Goal: Transaction & Acquisition: Book appointment/travel/reservation

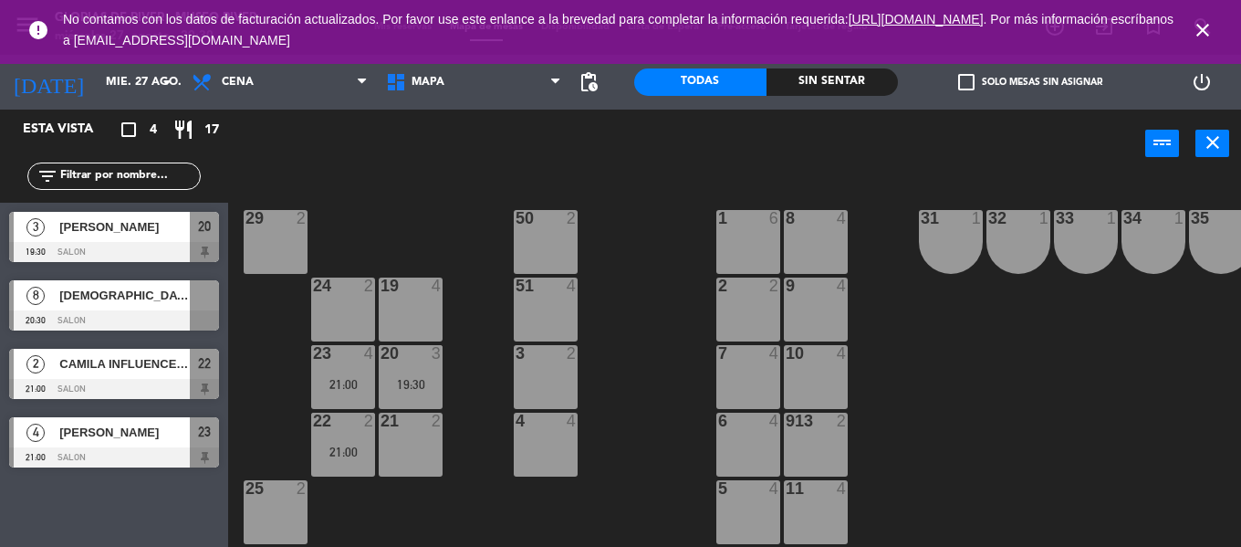
click at [1209, 26] on icon "close" at bounding box center [1203, 30] width 22 height 22
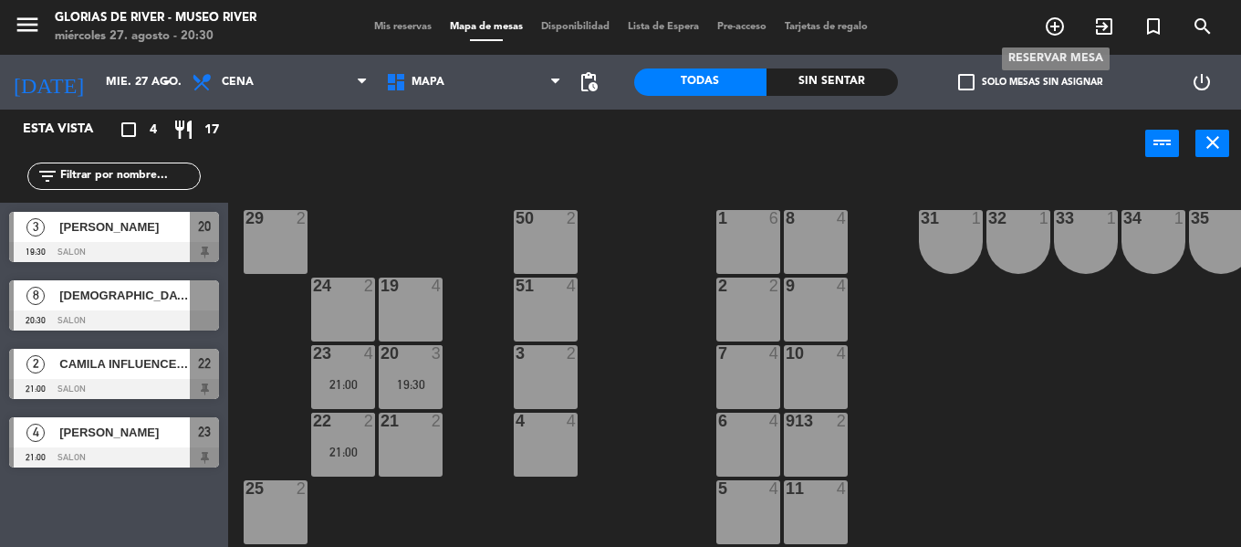
click at [1054, 26] on icon "add_circle_outline" at bounding box center [1055, 27] width 22 height 22
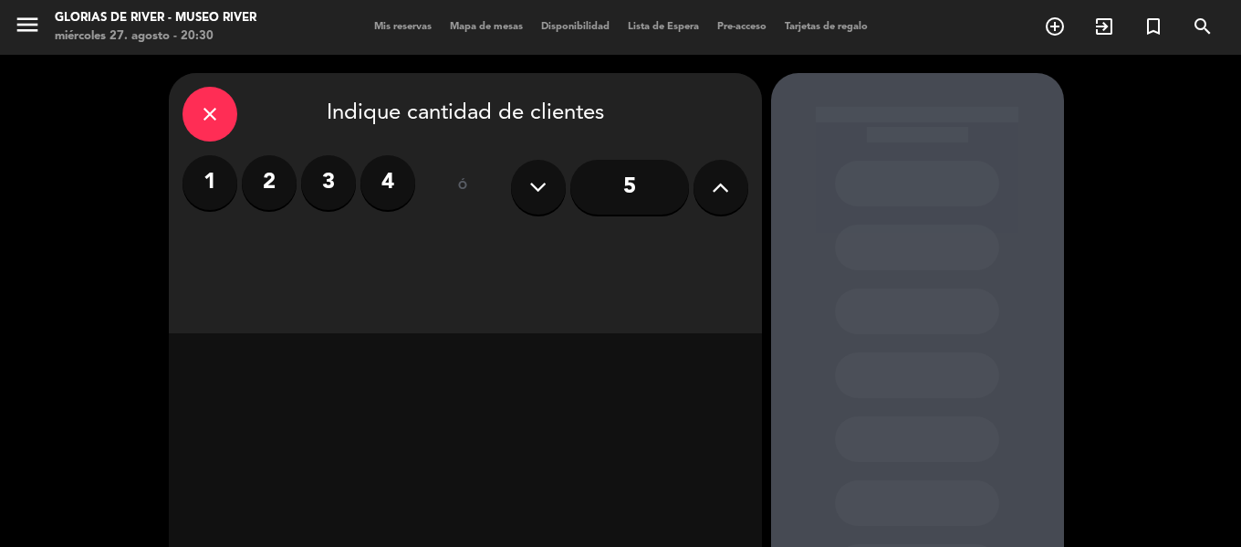
click at [390, 182] on label "4" at bounding box center [387, 182] width 55 height 55
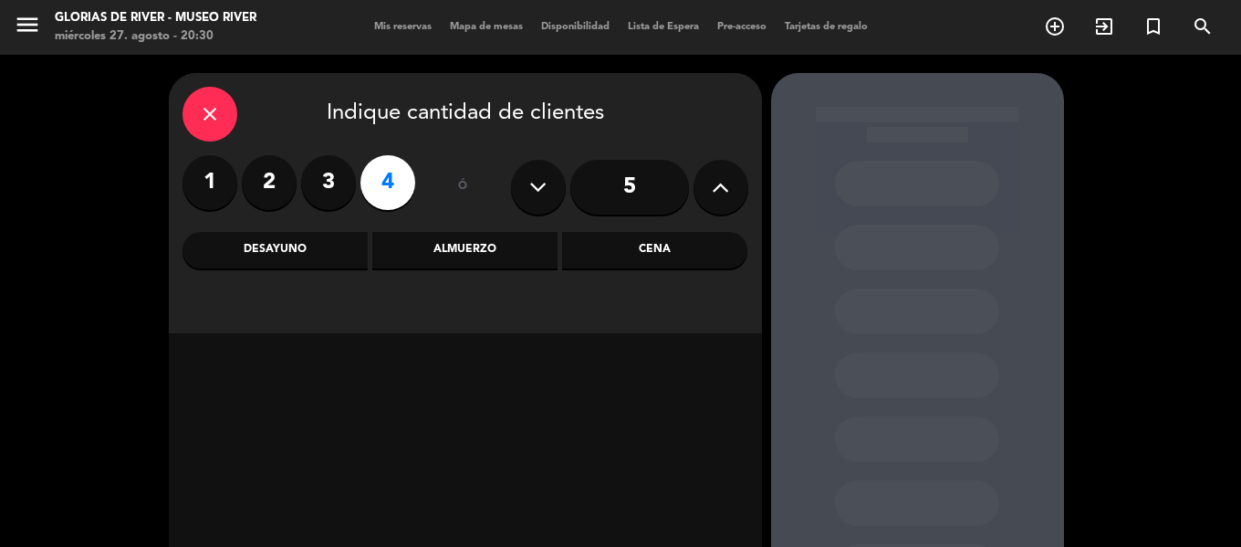
click at [442, 246] on div "Almuerzo" at bounding box center [464, 250] width 185 height 37
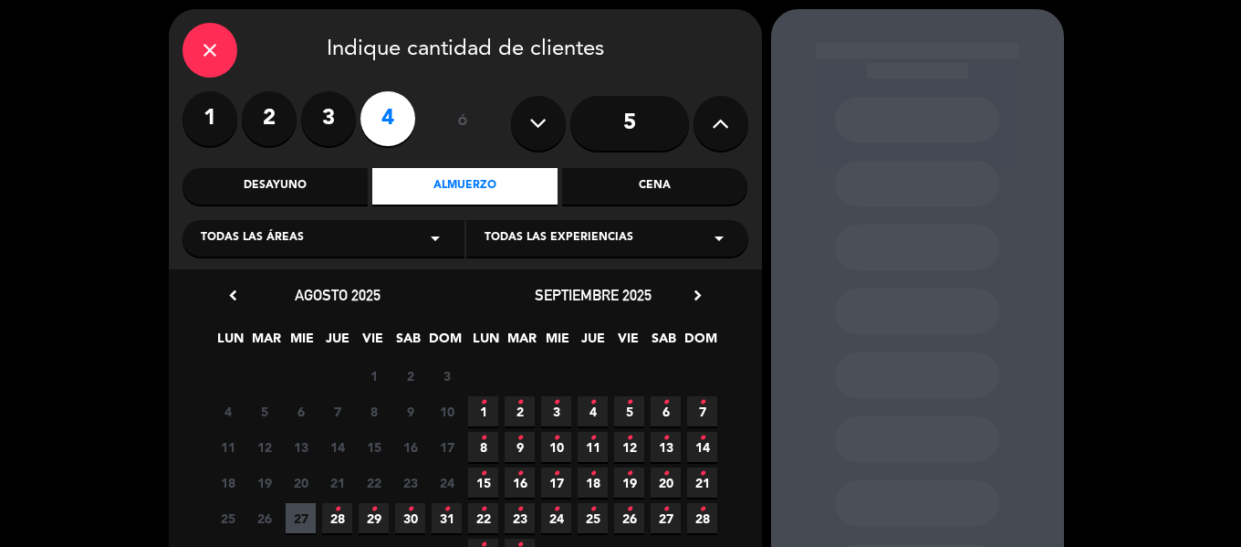
scroll to position [91, 0]
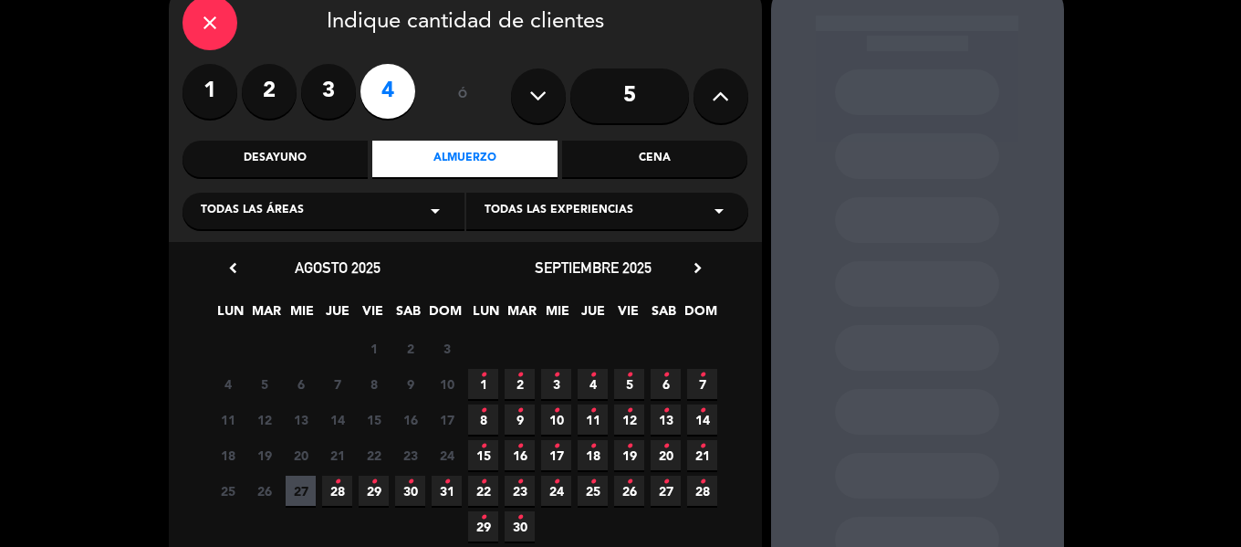
click at [670, 380] on span "6 •" at bounding box center [666, 384] width 30 height 30
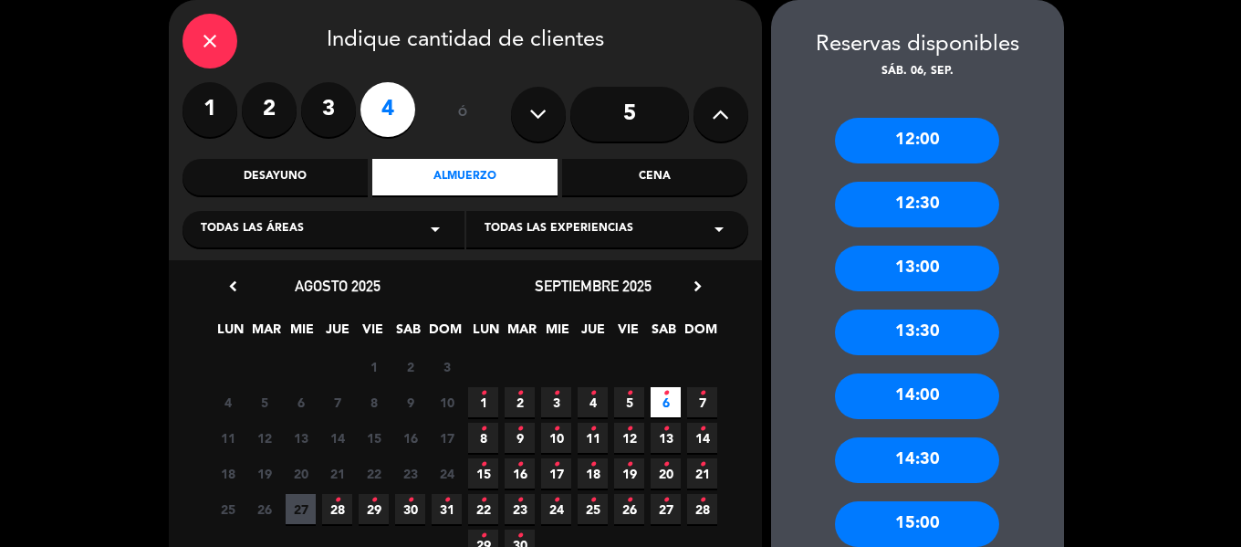
click at [908, 386] on div "14:00" at bounding box center [917, 396] width 164 height 46
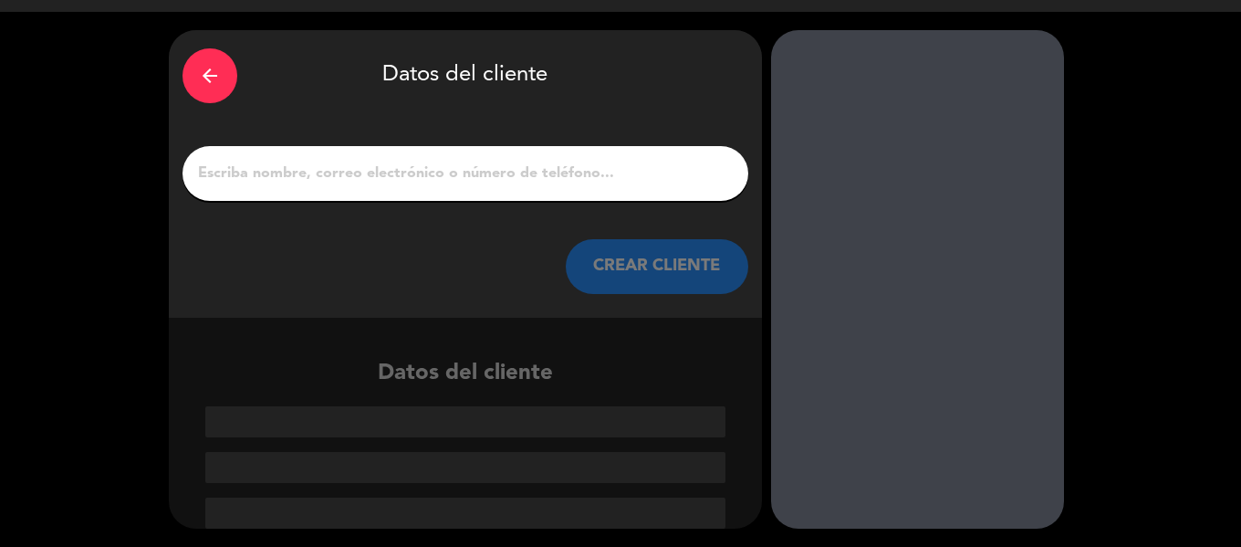
click at [360, 161] on input "1" at bounding box center [465, 174] width 538 height 26
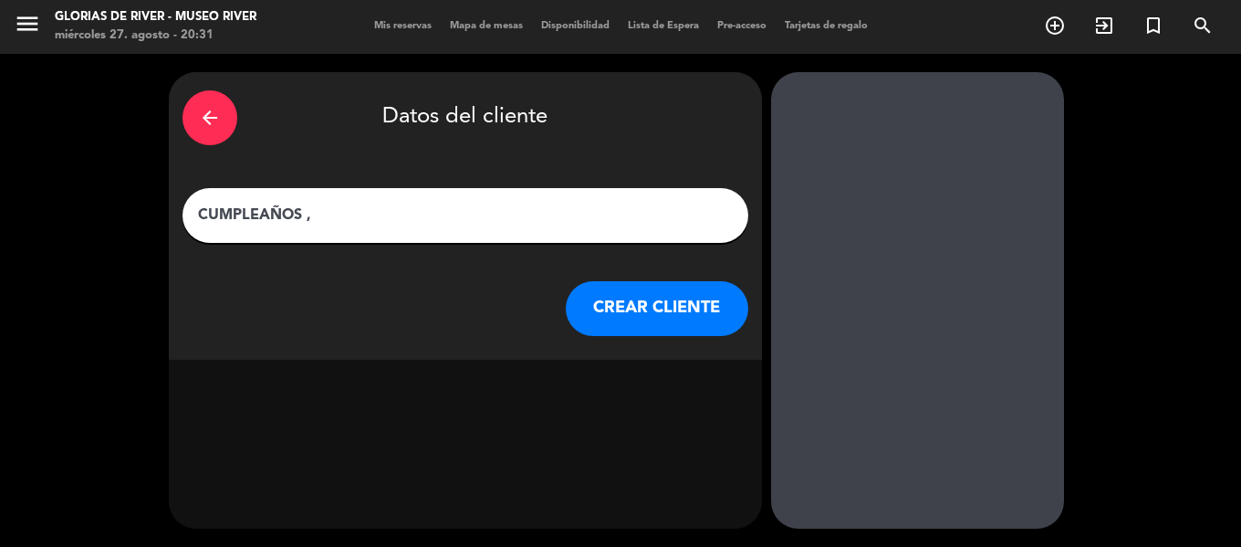
scroll to position [1, 0]
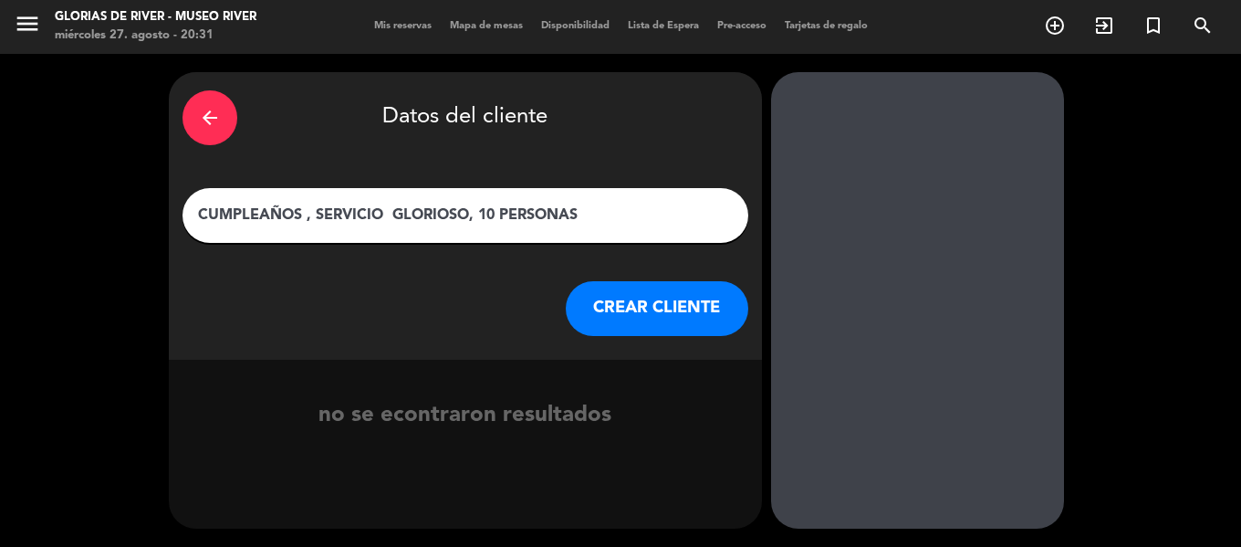
type input "CUMPLEAÑOS , SERVICIO GLORIOSO, 10 PERSONAS"
click at [614, 317] on button "CREAR CLIENTE" at bounding box center [657, 308] width 183 height 55
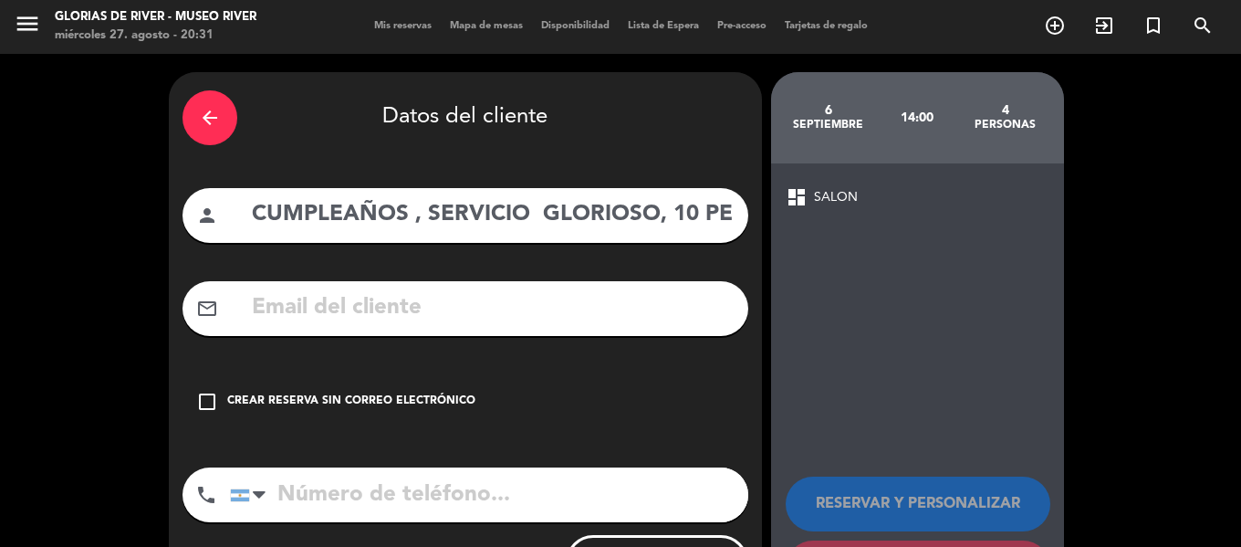
drag, startPoint x: 207, startPoint y: 399, endPoint x: 218, endPoint y: 398, distance: 11.0
click at [208, 398] on icon "check_box_outline_blank" at bounding box center [207, 402] width 22 height 22
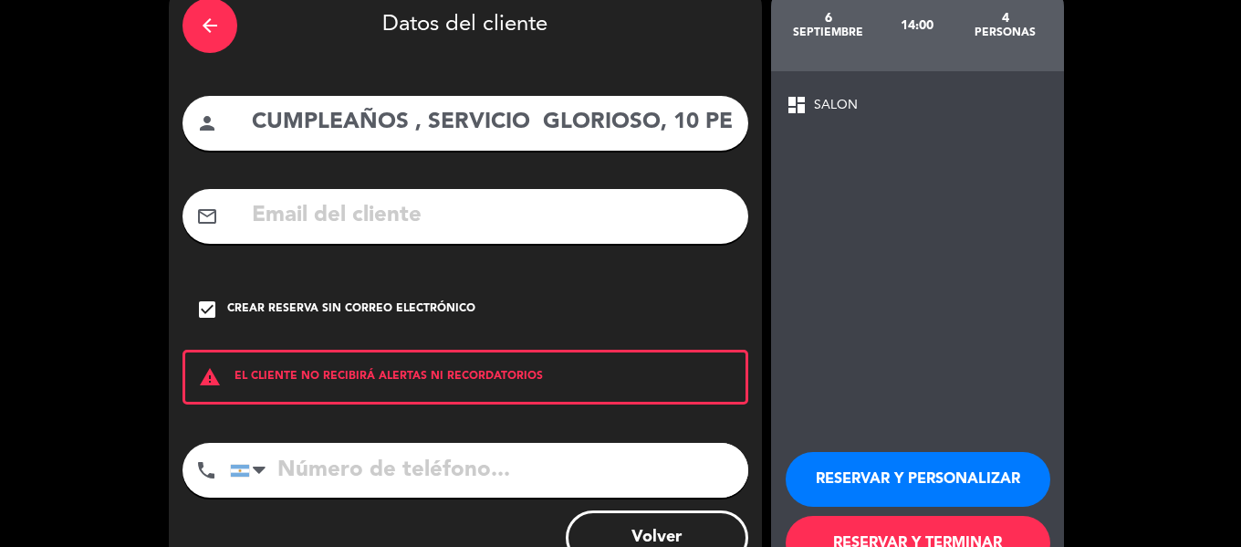
scroll to position [157, 0]
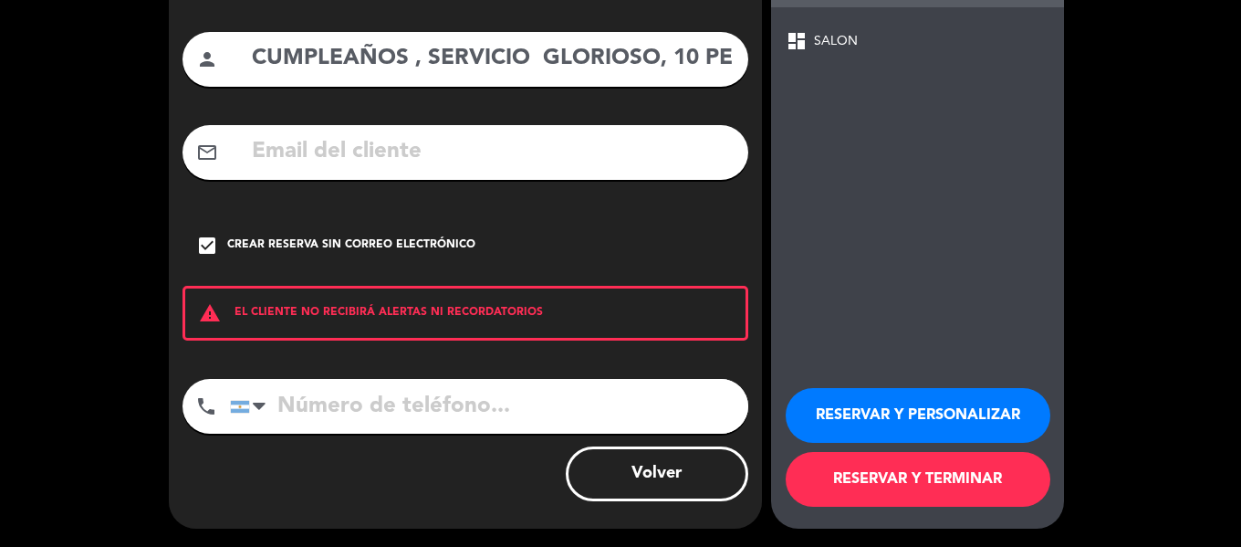
click at [899, 402] on button "RESERVAR Y PERSONALIZAR" at bounding box center [918, 415] width 265 height 55
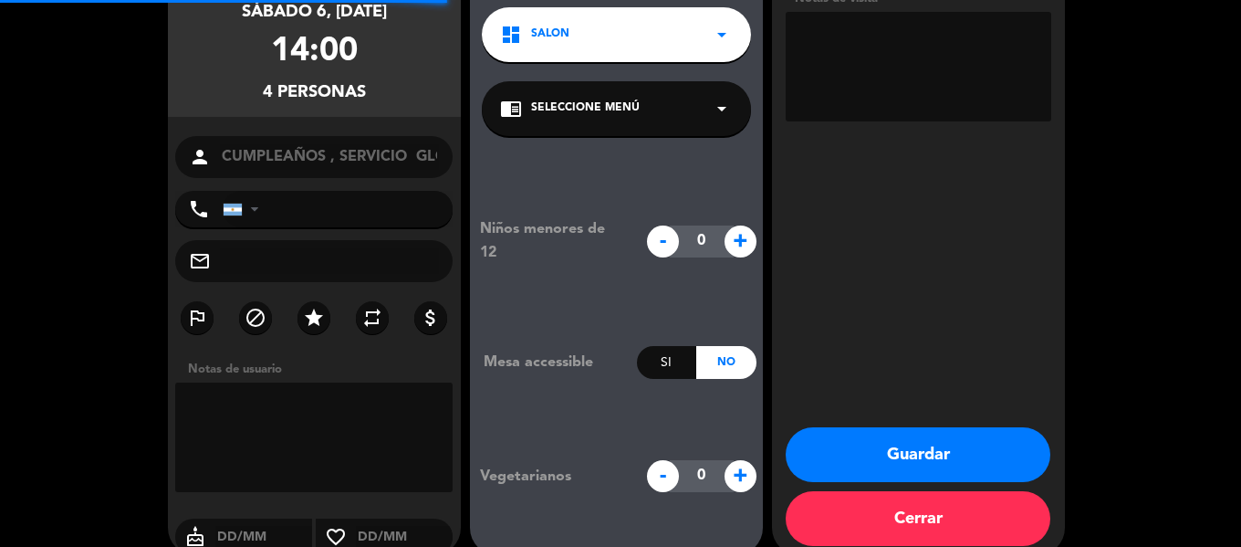
scroll to position [73, 0]
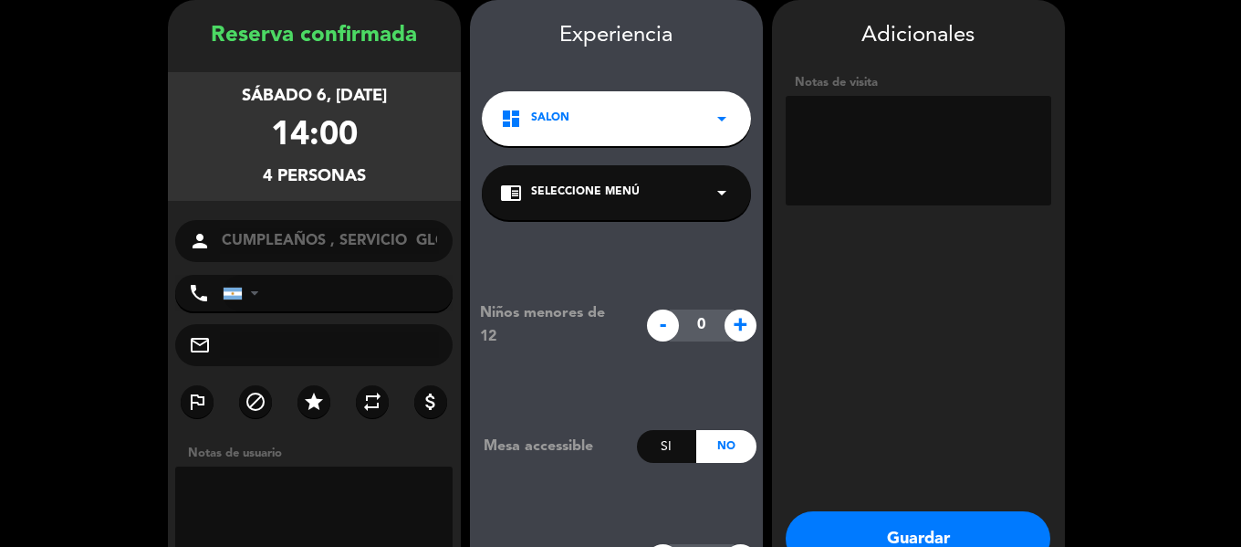
click at [876, 112] on textarea at bounding box center [919, 151] width 266 height 110
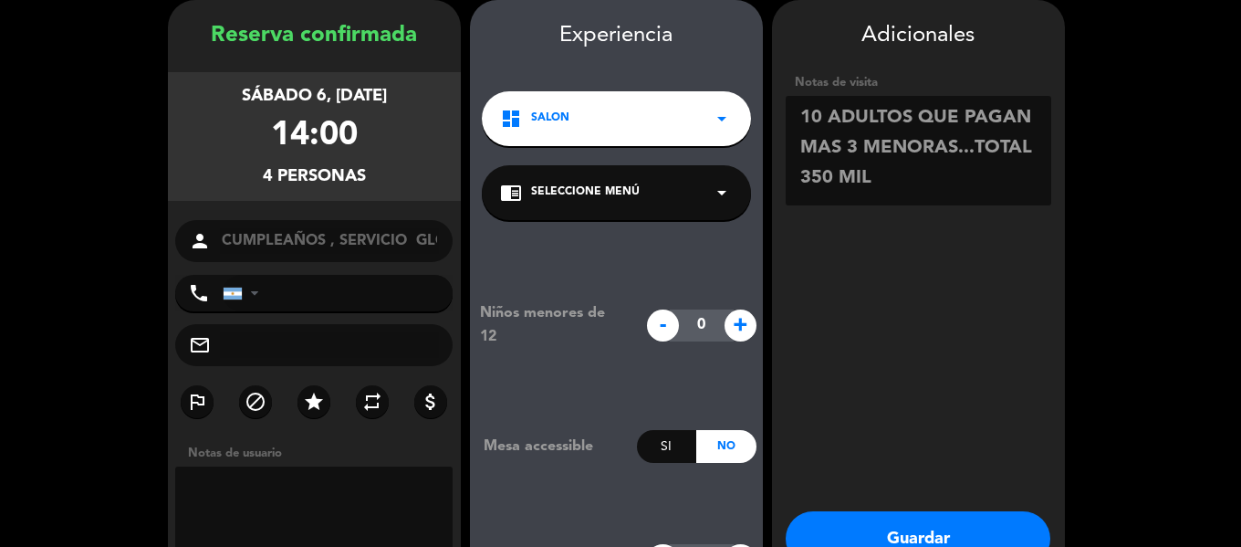
type textarea "10 ADULTOS QUE PAGAN MAS 3 MENORAS...TOTAL 350 MIL"
click at [932, 527] on button "Guardar" at bounding box center [918, 538] width 265 height 55
